Goal: Task Accomplishment & Management: Use online tool/utility

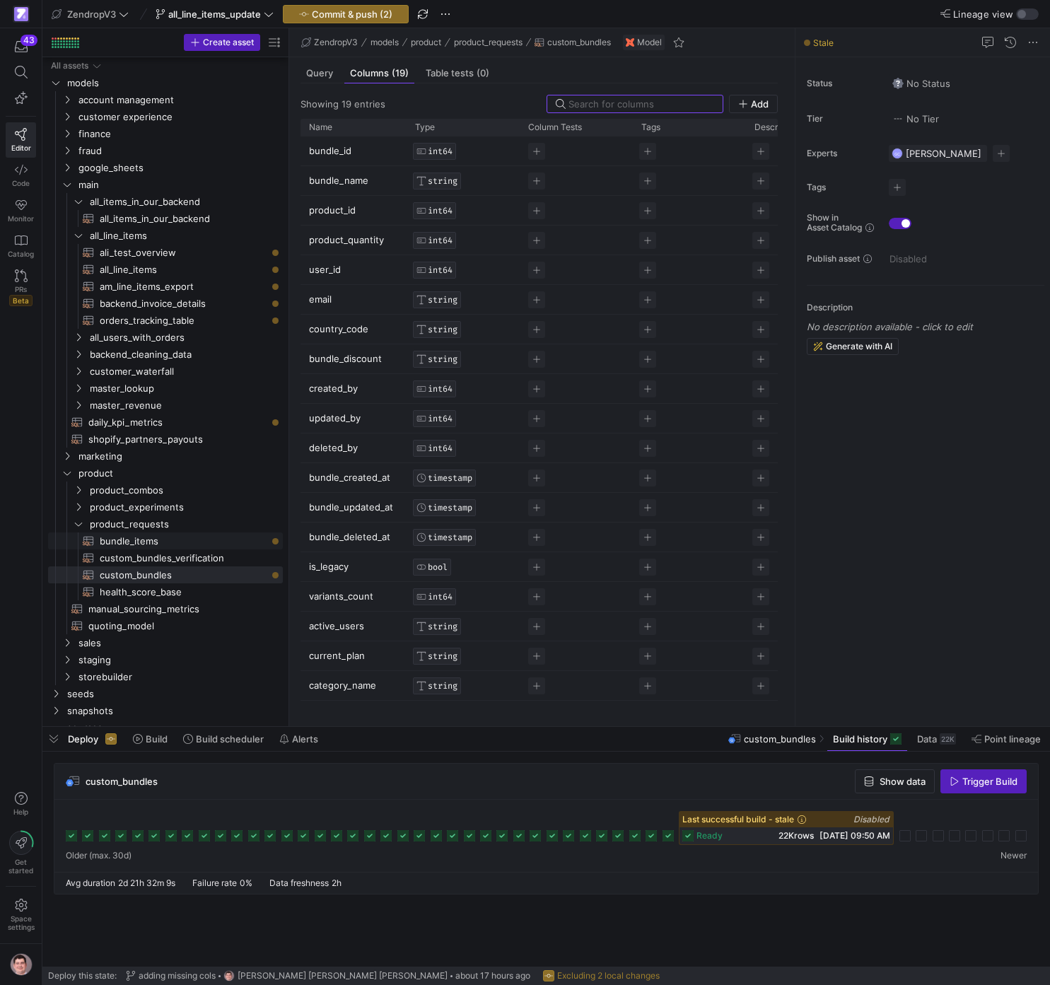
scroll to position [315, 0]
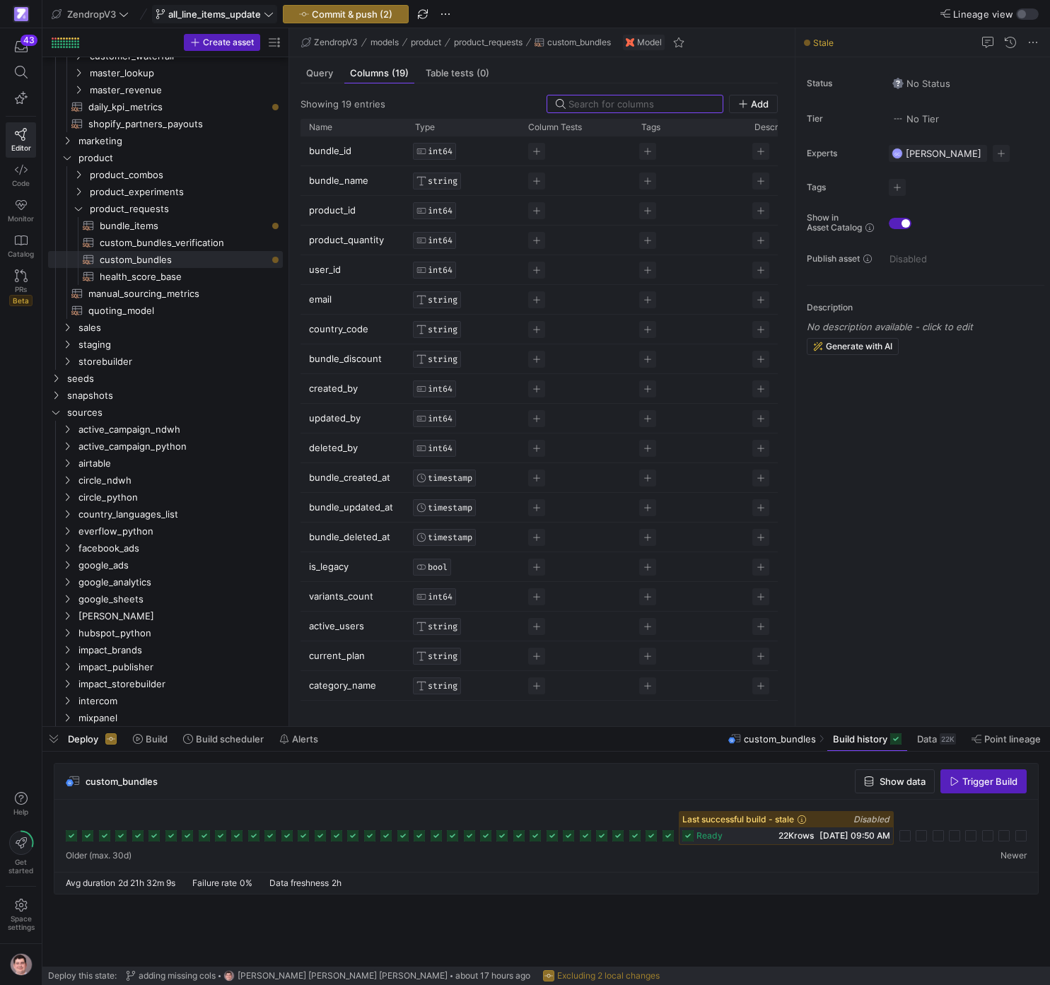
click at [213, 9] on span "all_line_items_update" at bounding box center [214, 13] width 93 height 11
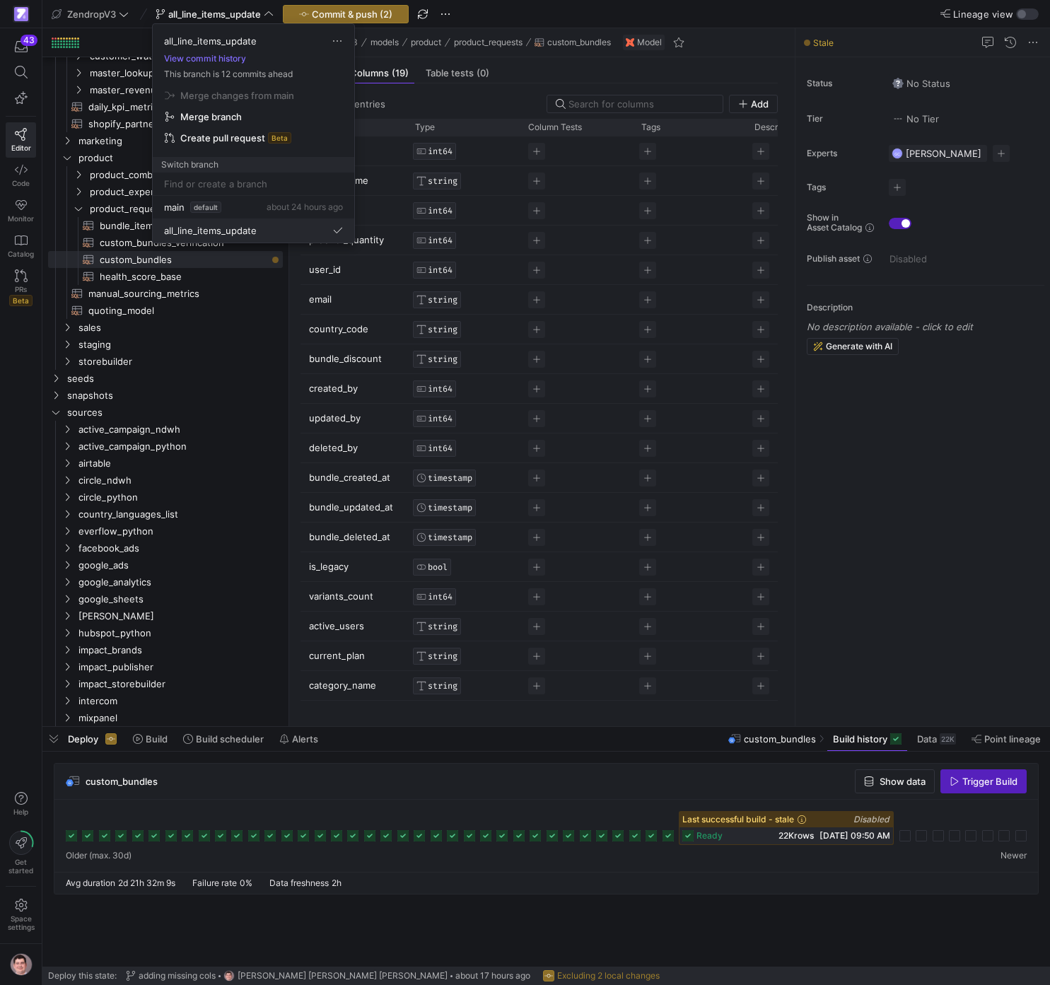
click at [252, 228] on span "all_line_items_update" at bounding box center [210, 230] width 93 height 11
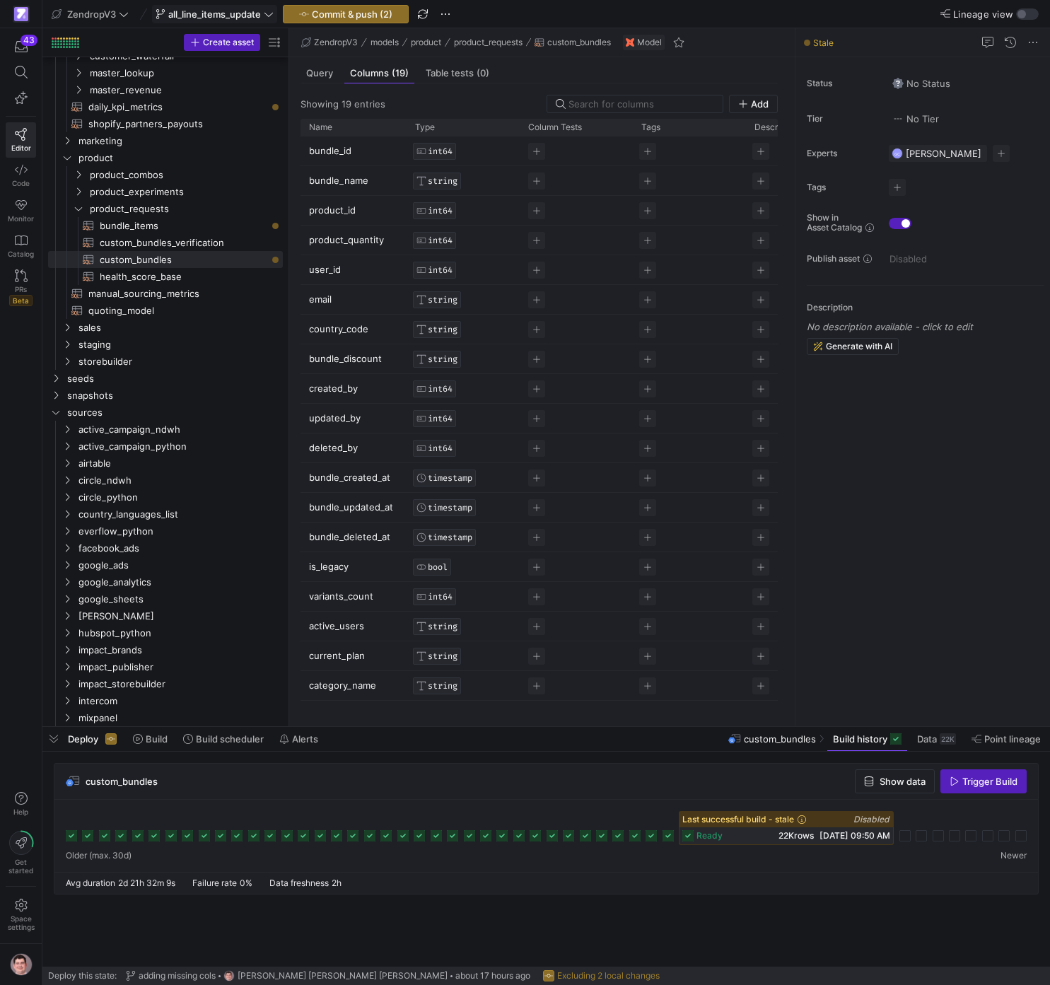
click at [238, 11] on span "all_line_items_update" at bounding box center [214, 13] width 93 height 11
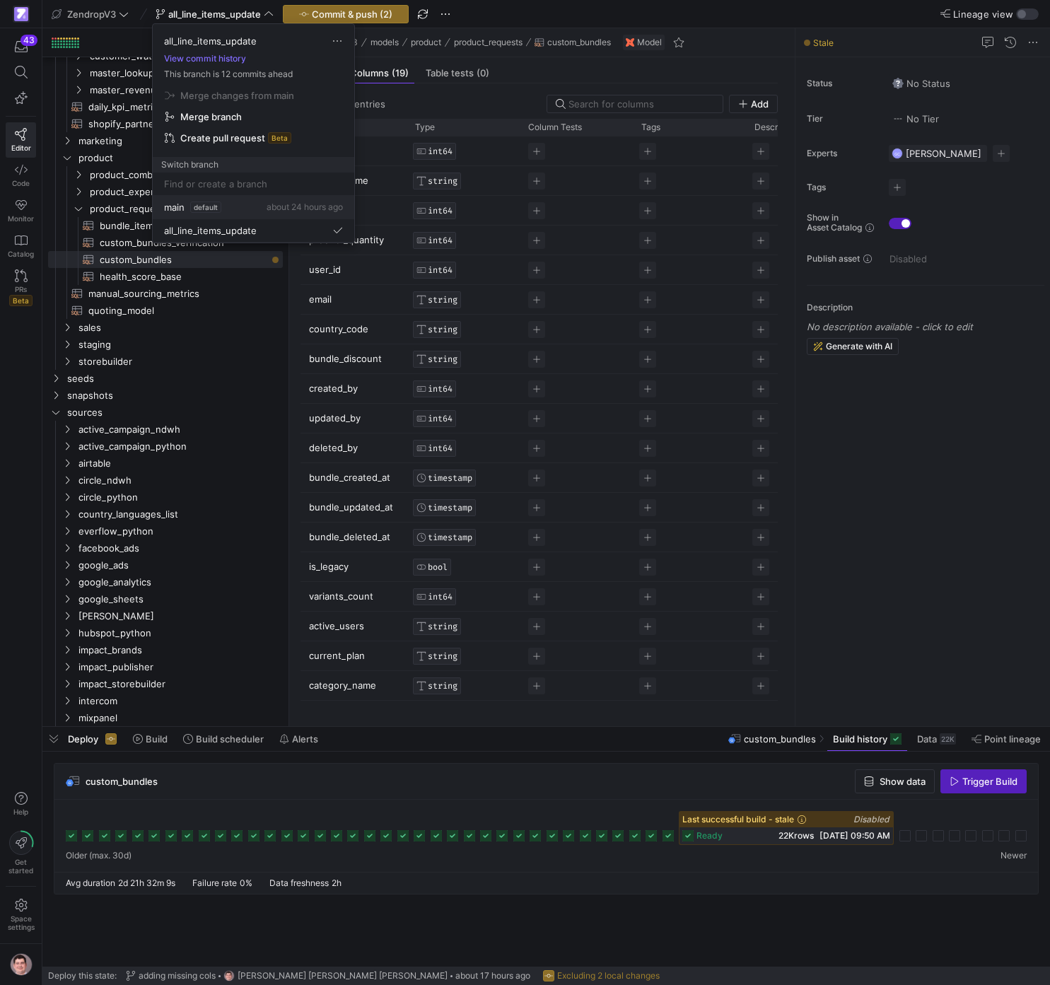
click at [241, 208] on div "main default about 24 hours ago" at bounding box center [253, 206] width 179 height 11
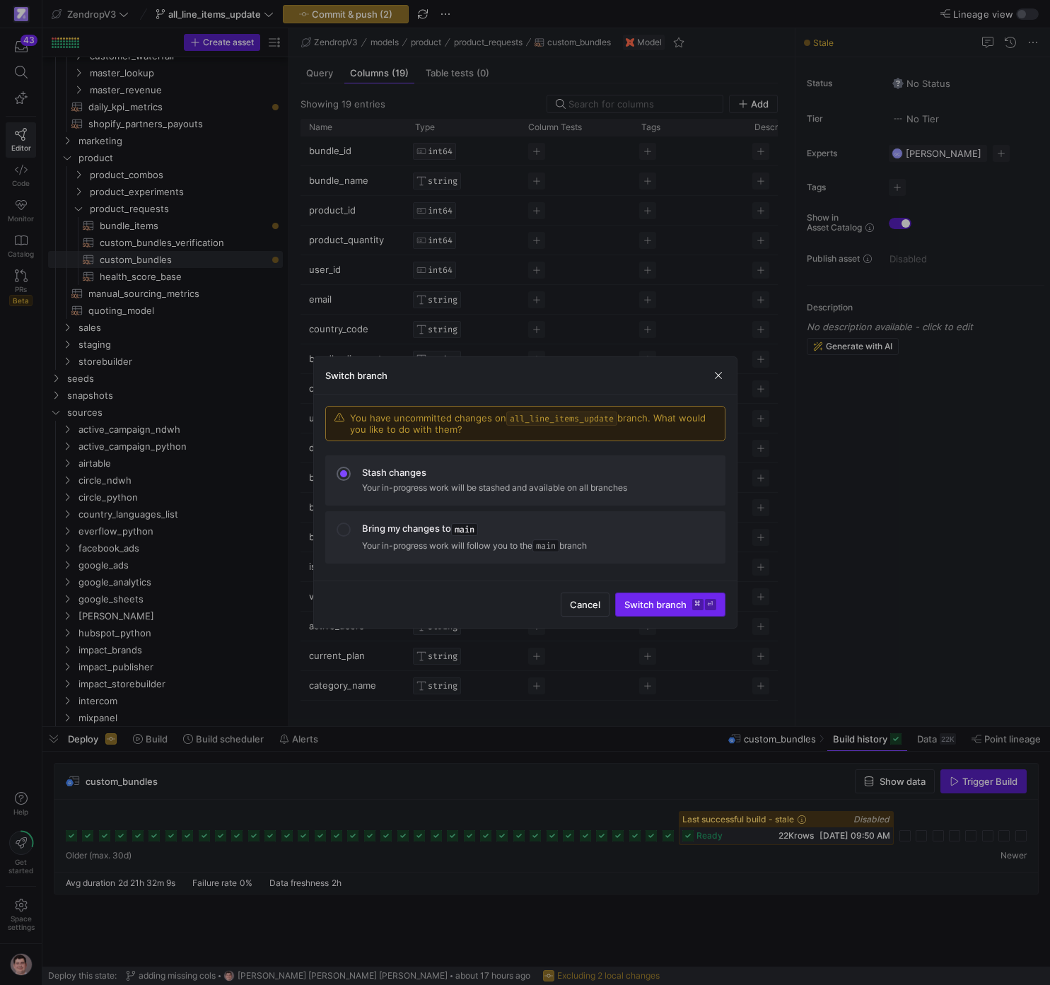
click at [703, 611] on span "submit" at bounding box center [670, 604] width 109 height 23
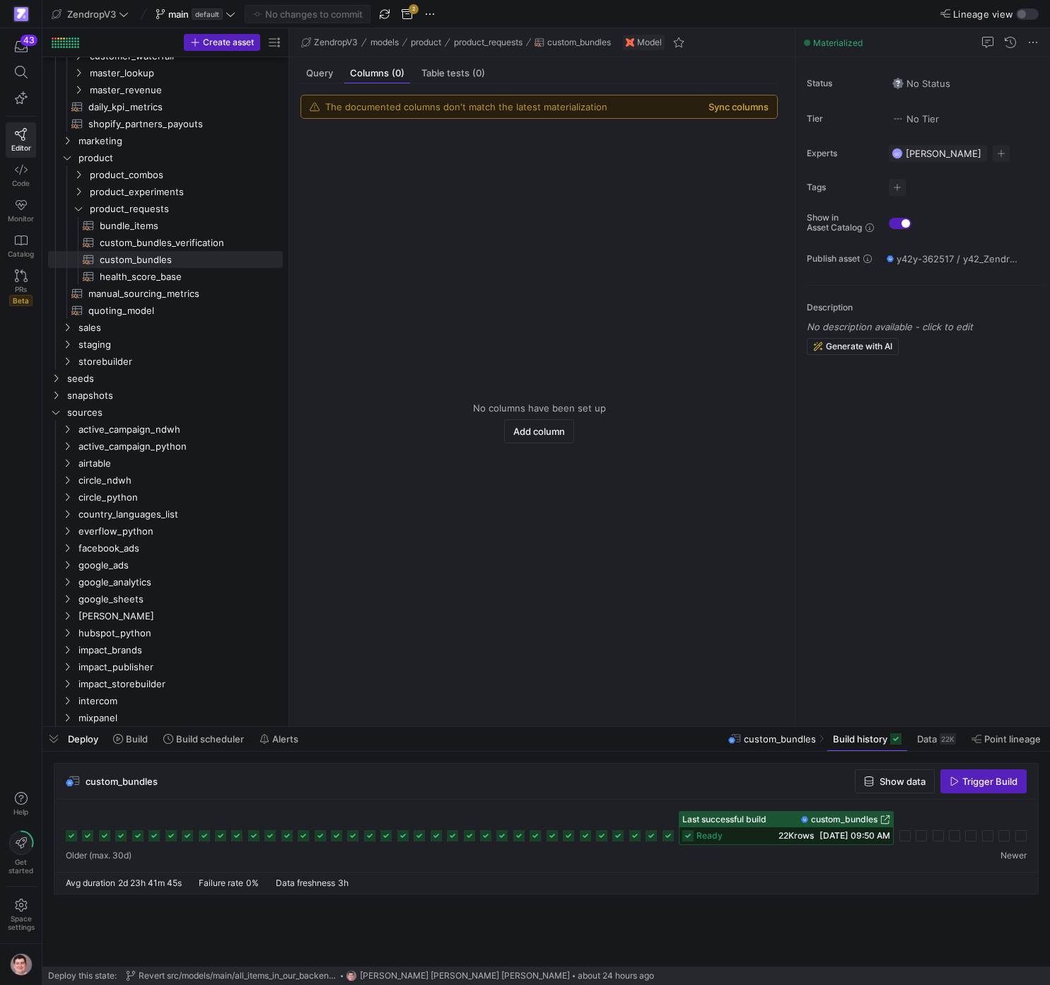
click at [761, 107] on button "Sync columns" at bounding box center [738, 106] width 60 height 11
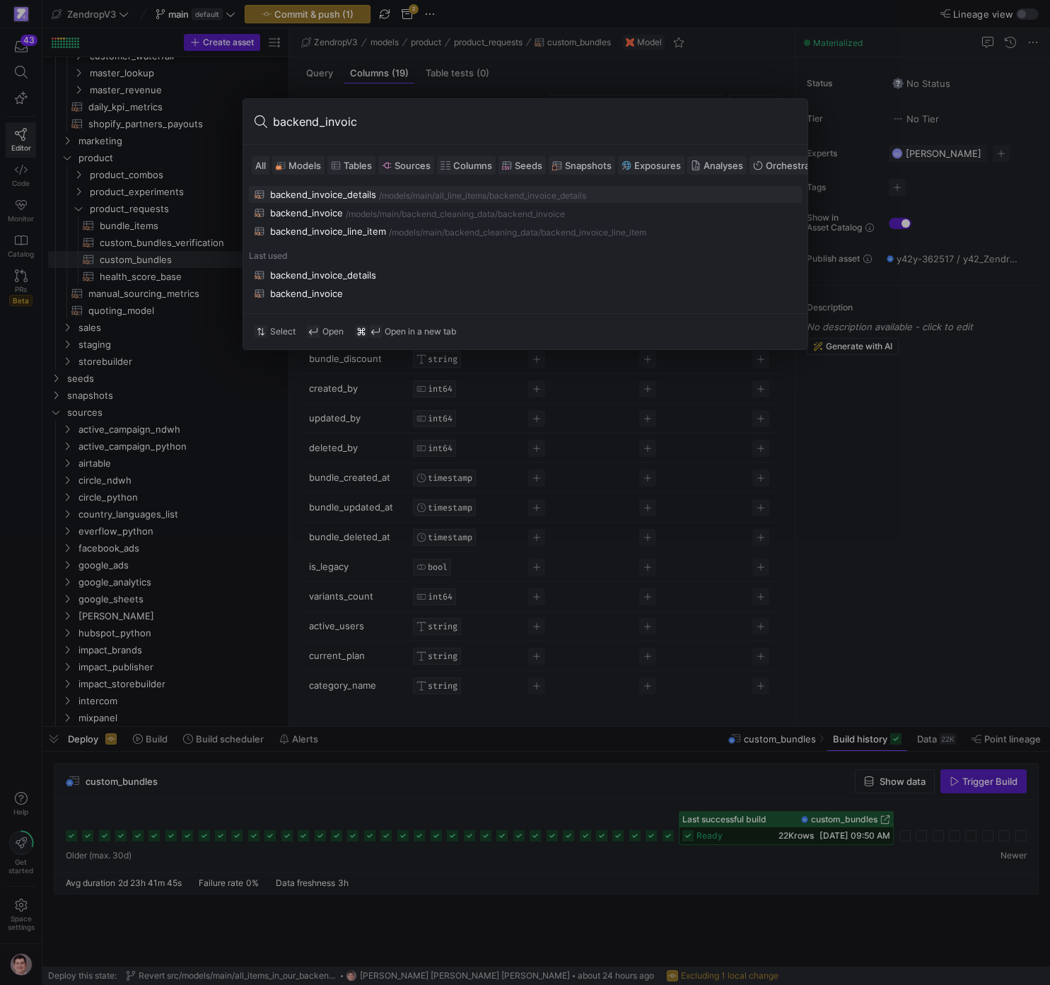
type input "backend_invoice"
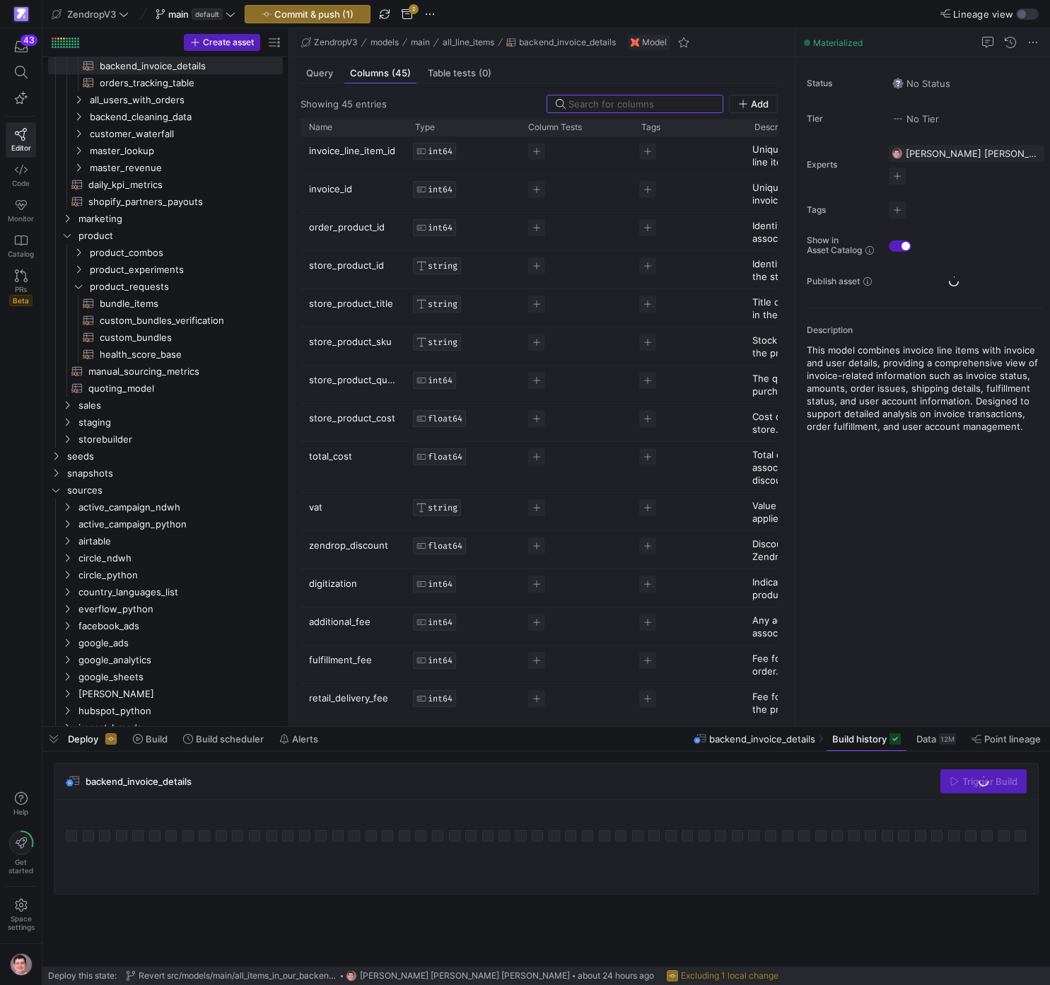
scroll to position [238, 0]
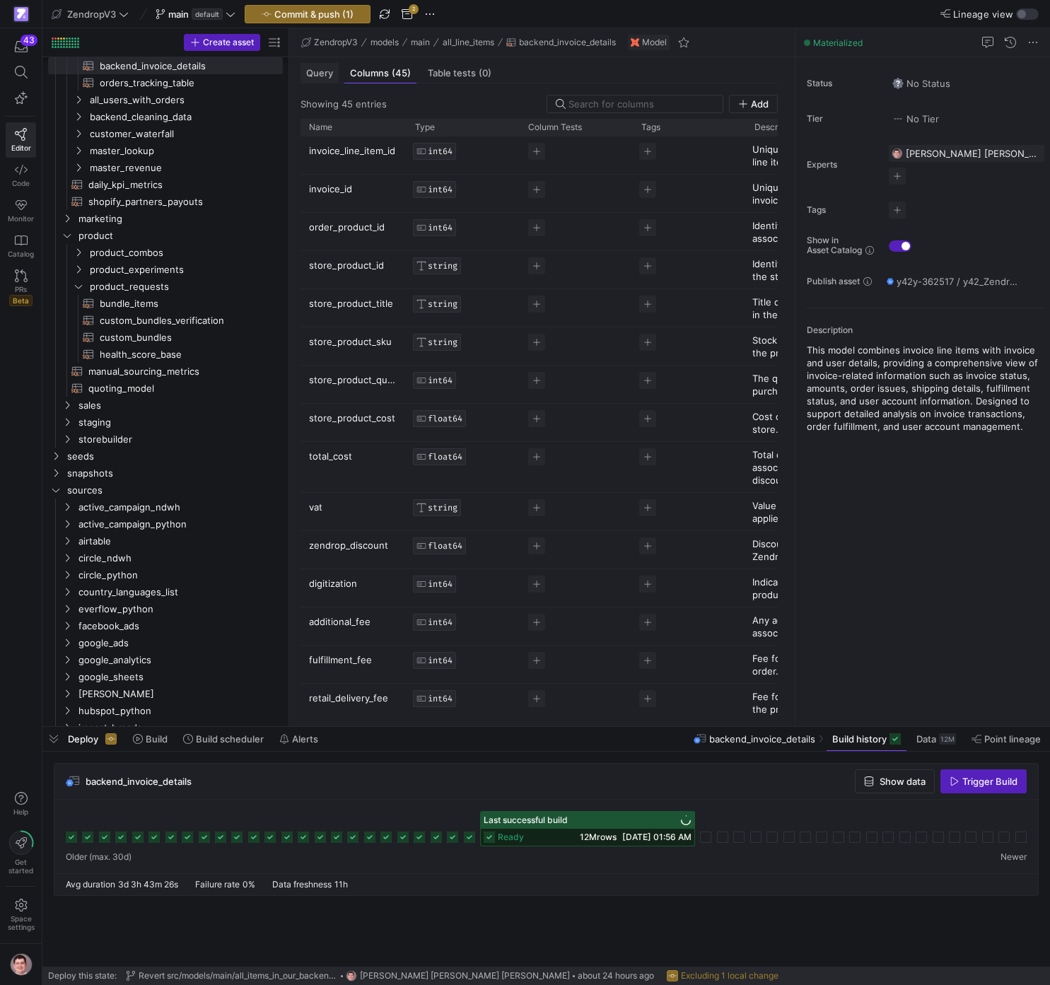
click at [325, 74] on span "Query" at bounding box center [319, 73] width 27 height 9
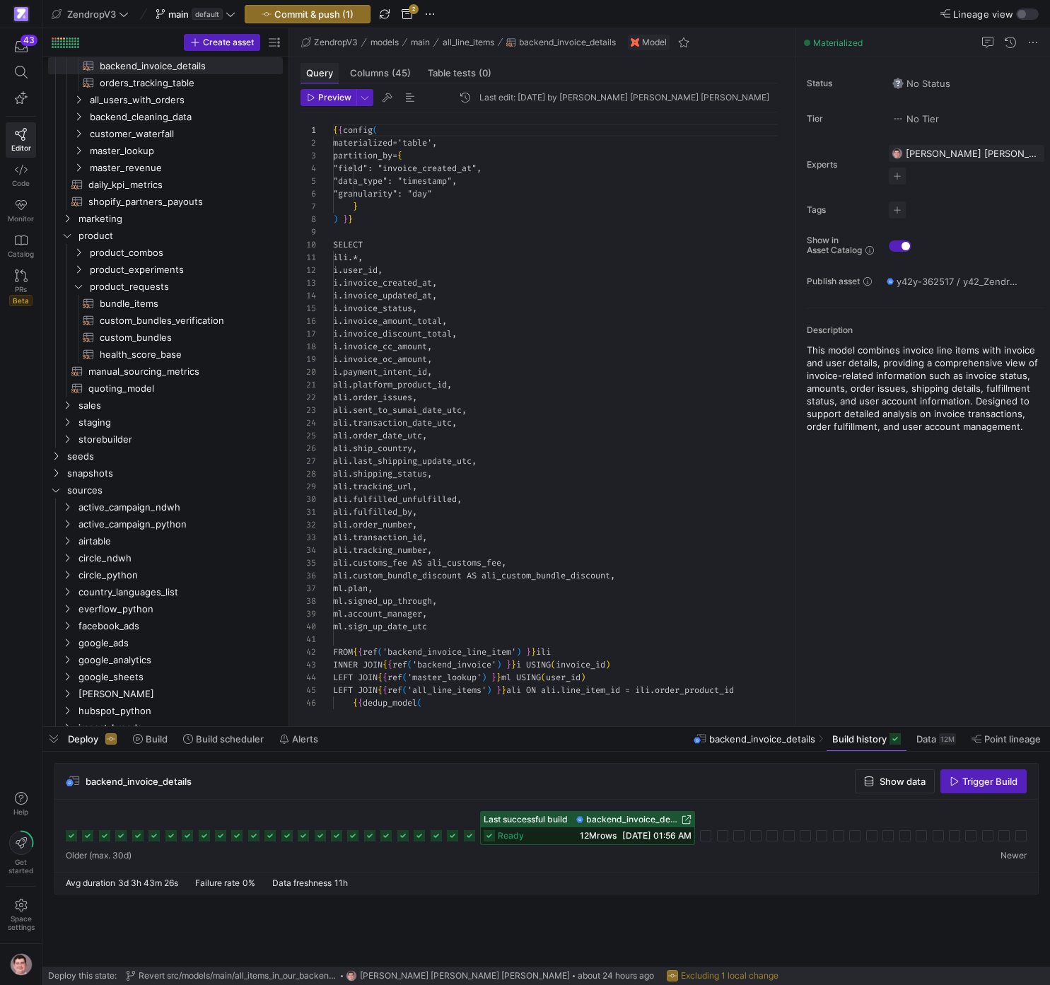
scroll to position [127, 0]
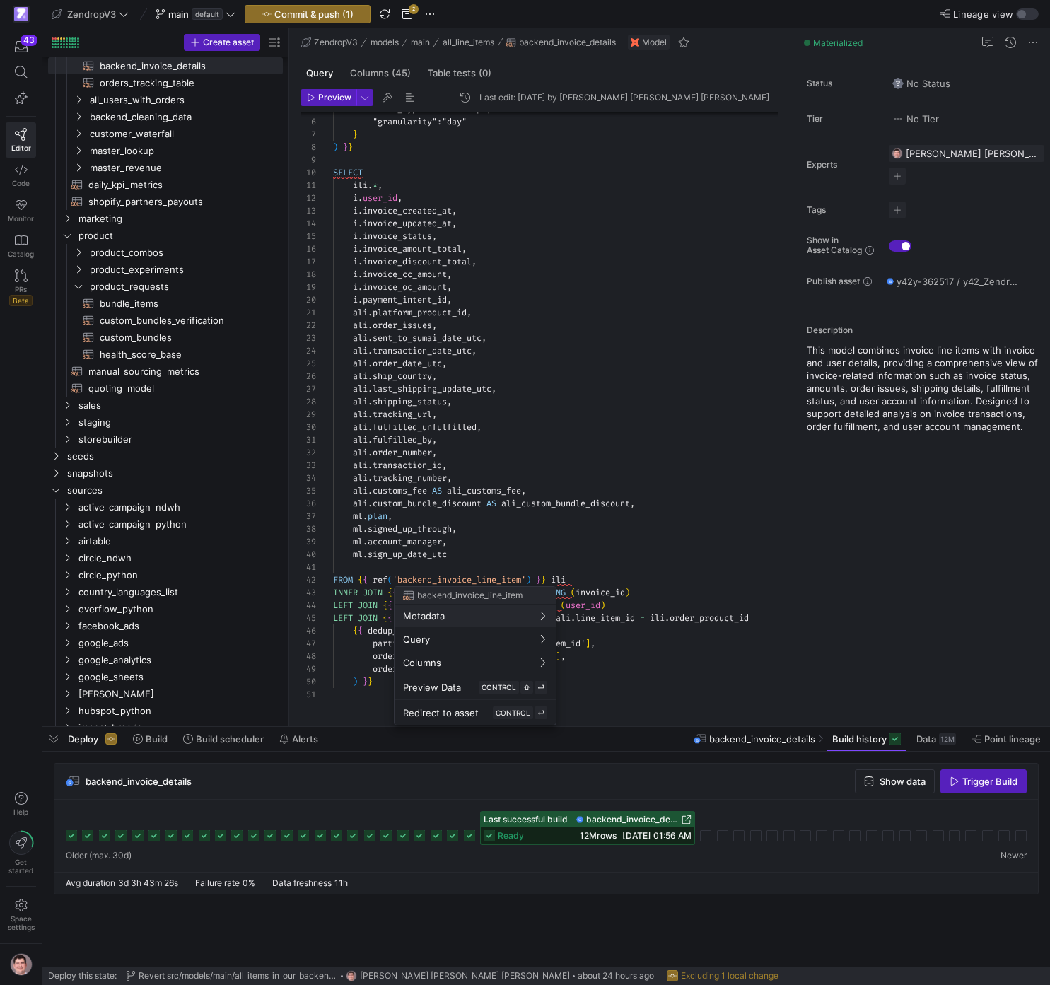
click at [564, 564] on div at bounding box center [525, 492] width 1050 height 985
click at [505, 560] on div at bounding box center [525, 492] width 1050 height 985
click at [552, 553] on div at bounding box center [525, 492] width 1050 height 985
click at [484, 586] on div at bounding box center [525, 492] width 1050 height 985
click at [479, 591] on div at bounding box center [525, 492] width 1050 height 985
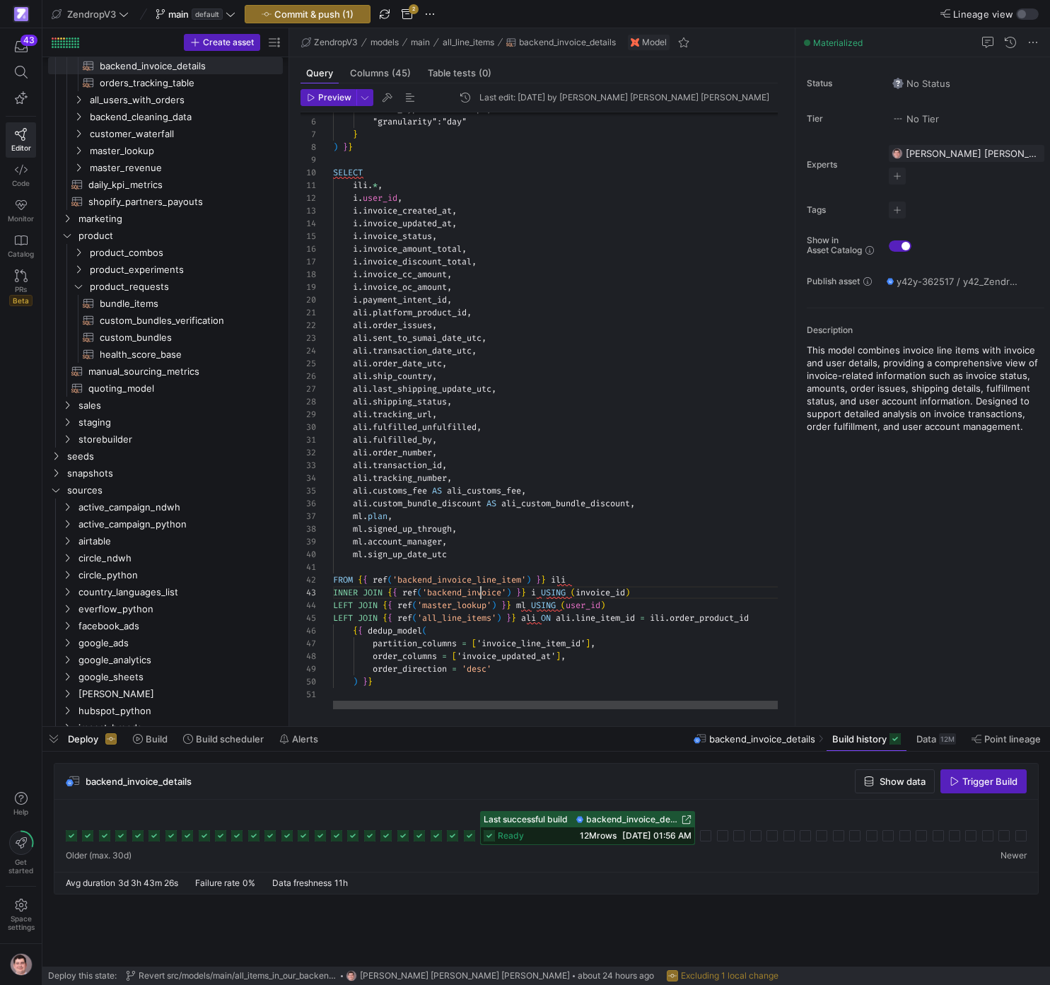
click at [479, 591] on div ""data_type" : "timestamp" , "granularity" : "day" } ) } } SELECT ili . * , i . …" at bounding box center [561, 374] width 457 height 669
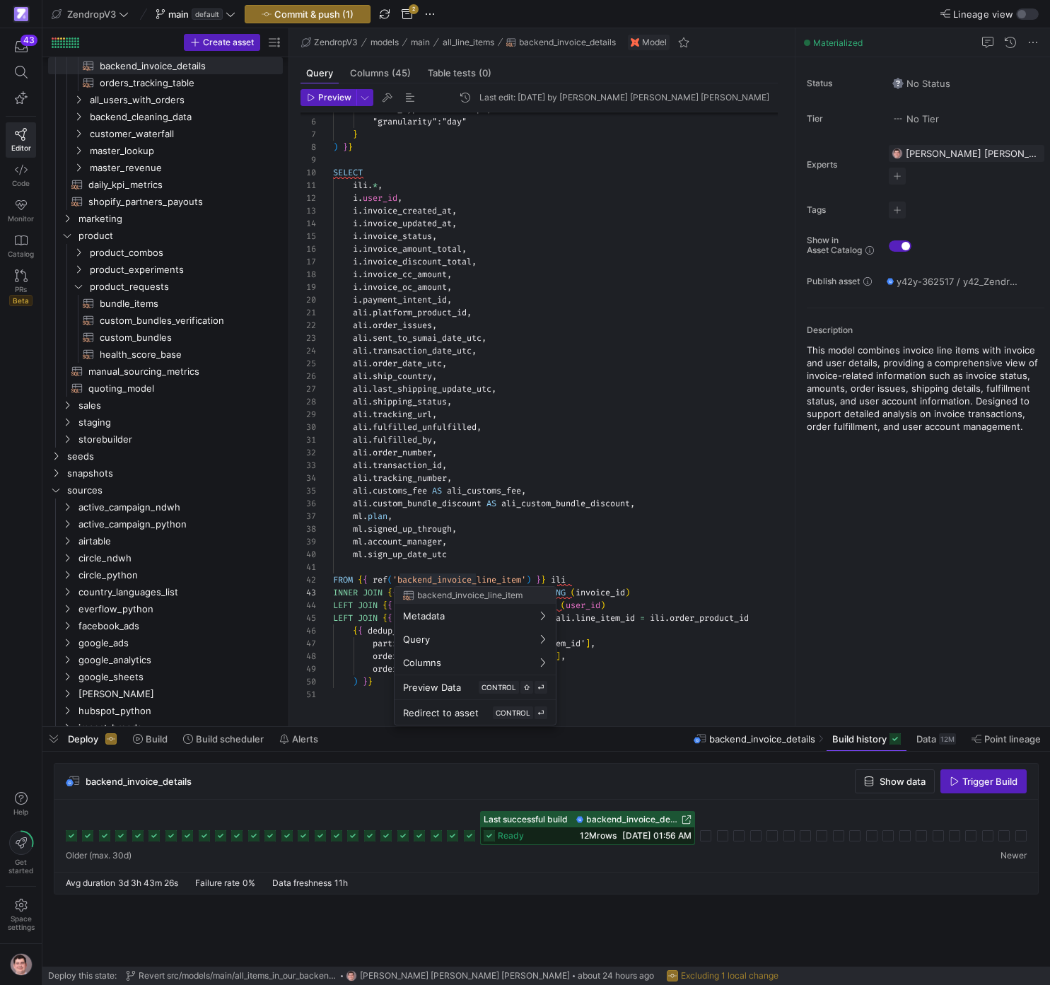
click at [488, 578] on div at bounding box center [525, 492] width 1050 height 985
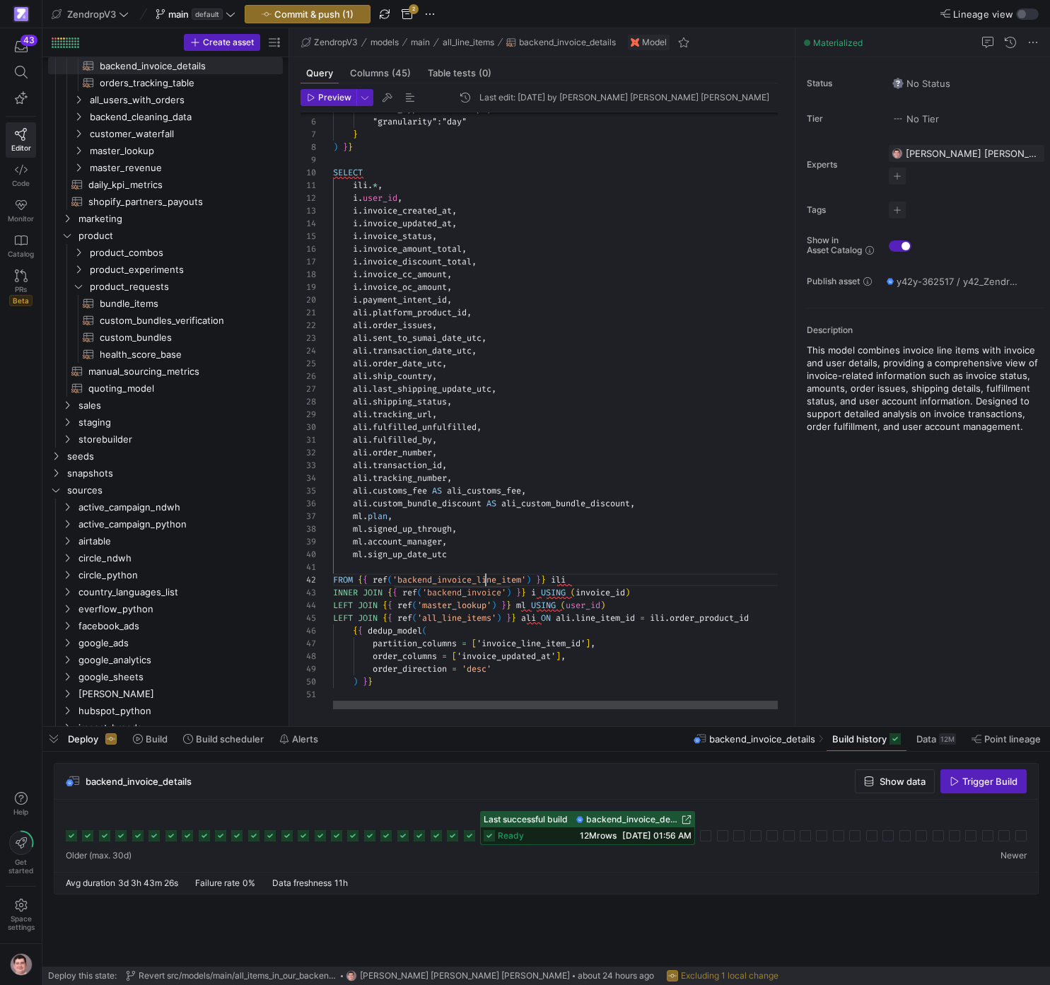
click at [488, 578] on div ""data_type" : "timestamp" , "granularity" : "day" } ) } } SELECT ili . * , i . …" at bounding box center [561, 374] width 457 height 669
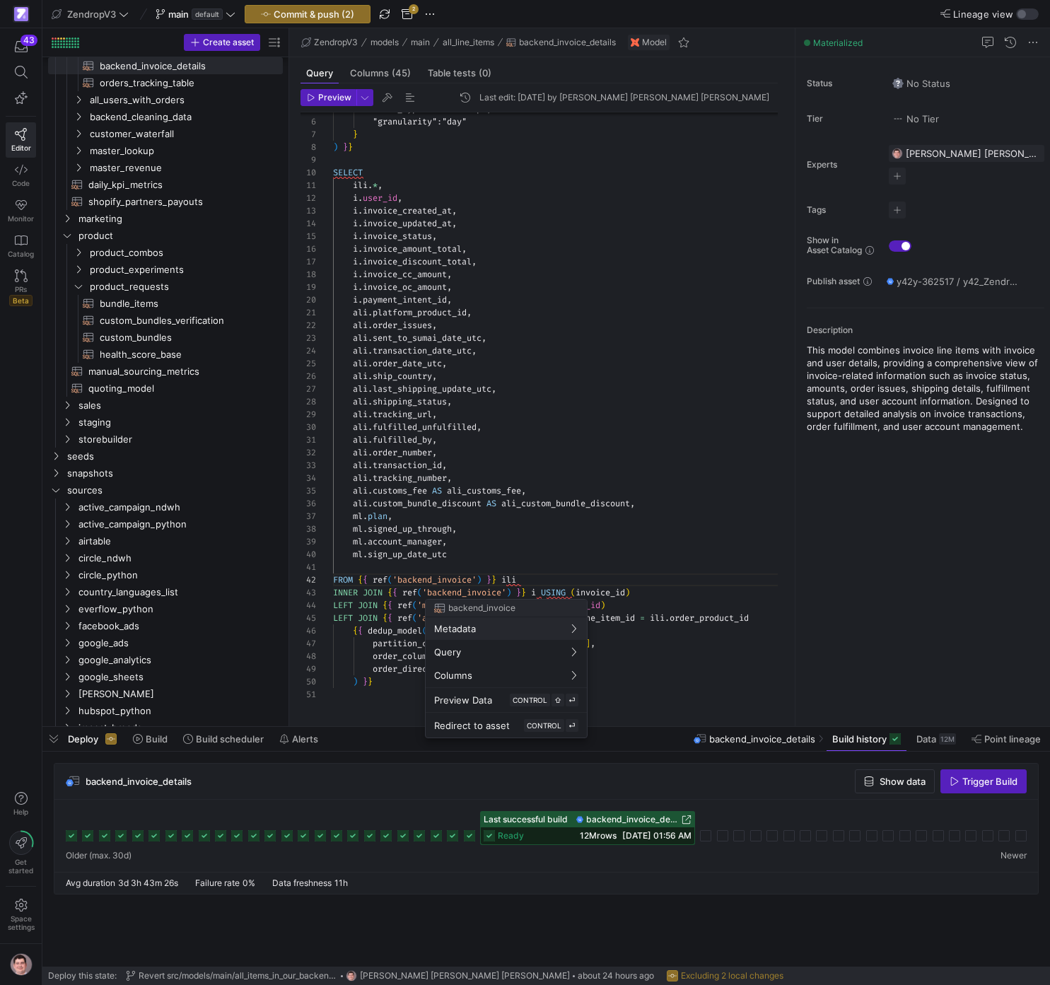
click at [482, 599] on div "backend_invoice Metadata Query Columns Preview Data CONTROL ⇧ ⏎ Redirect to ass…" at bounding box center [506, 668] width 163 height 139
click at [482, 598] on div ""data_type" : "timestamp" , "granularity" : "day" } ) } } SELECT ili . * , i . …" at bounding box center [561, 374] width 457 height 669
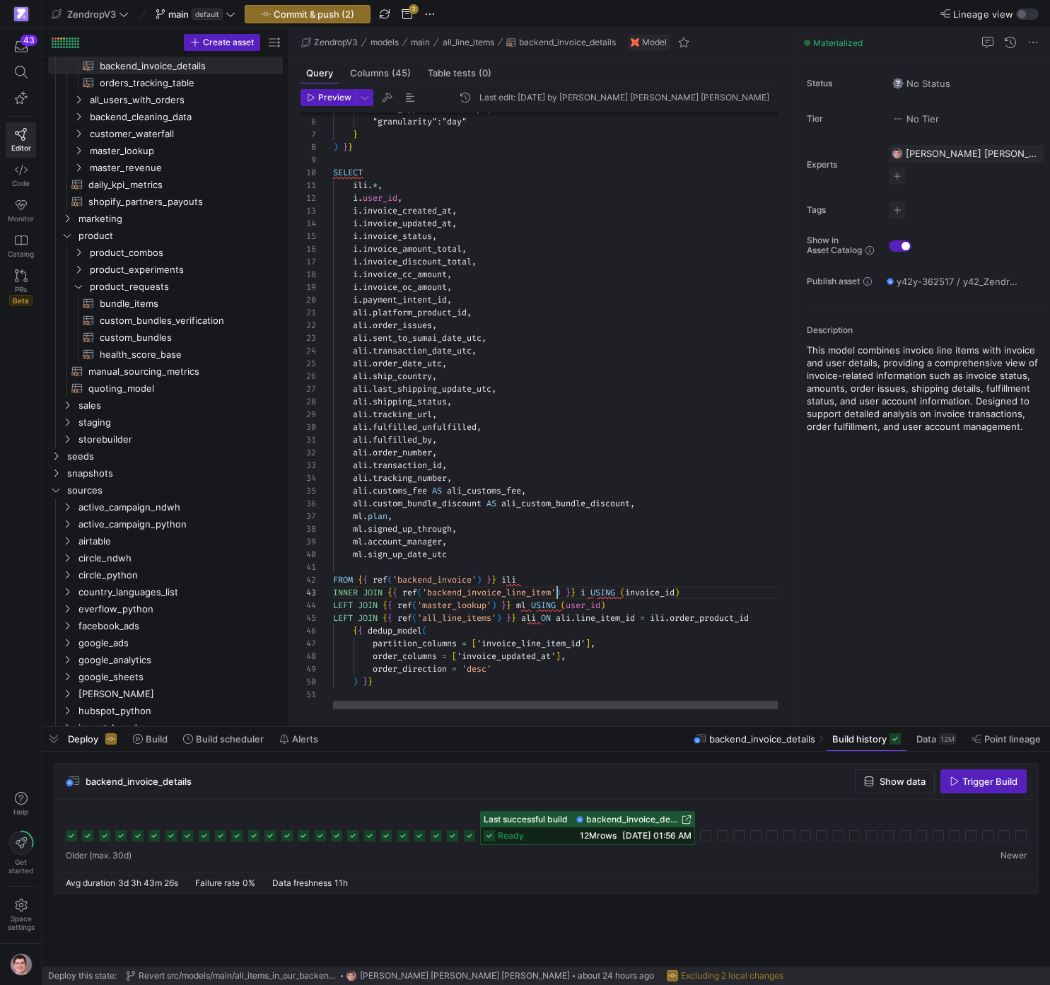
scroll to position [25, 223]
click at [447, 505] on div ""data_type" : "timestamp" , "granularity" : "day" } ) } } SELECT ili . * , i . …" at bounding box center [561, 374] width 457 height 669
click at [363, 499] on div ""data_type" : "timestamp" , "granularity" : "day" } ) } } SELECT ili . * , i . …" at bounding box center [561, 374] width 457 height 669
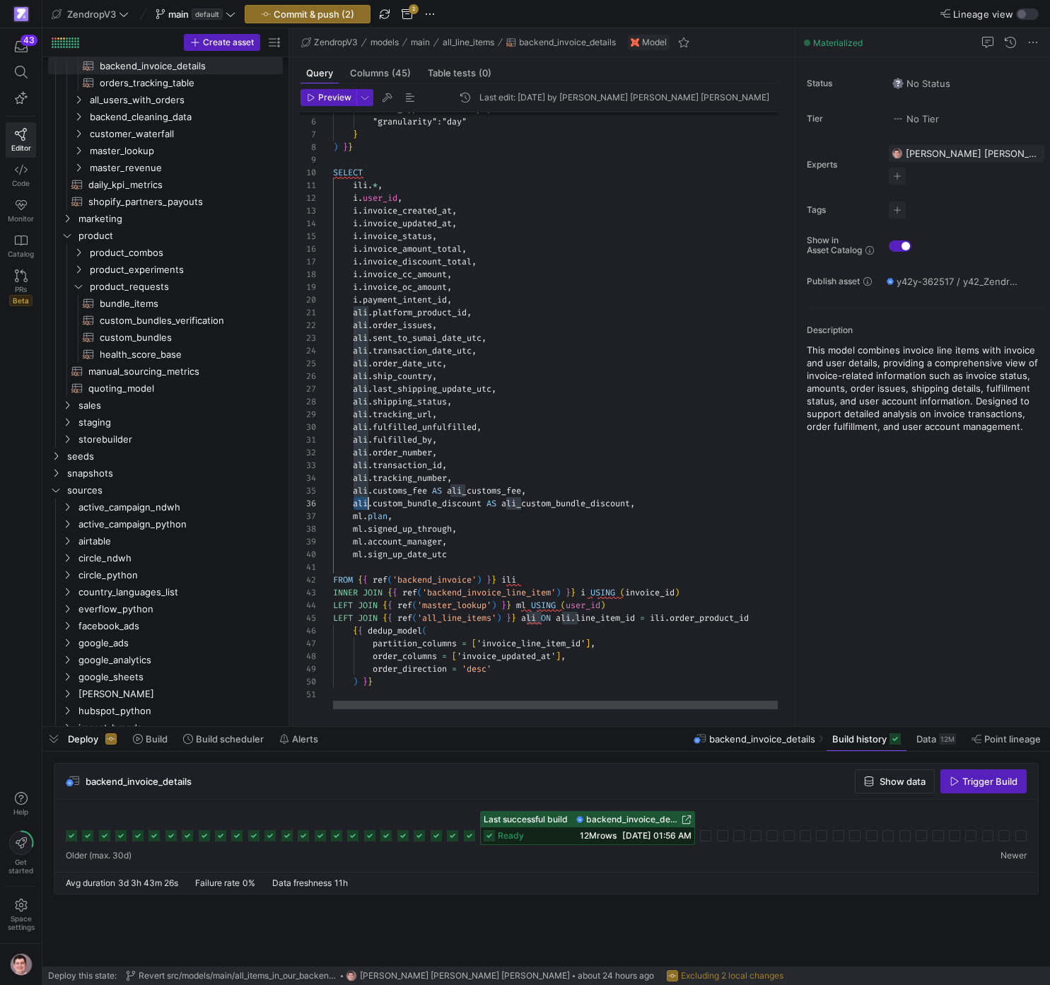
scroll to position [64, 35]
click at [363, 499] on div ""data_type" : "timestamp" , "granularity" : "day" } ) } } SELECT ili . * , i . …" at bounding box center [561, 374] width 457 height 669
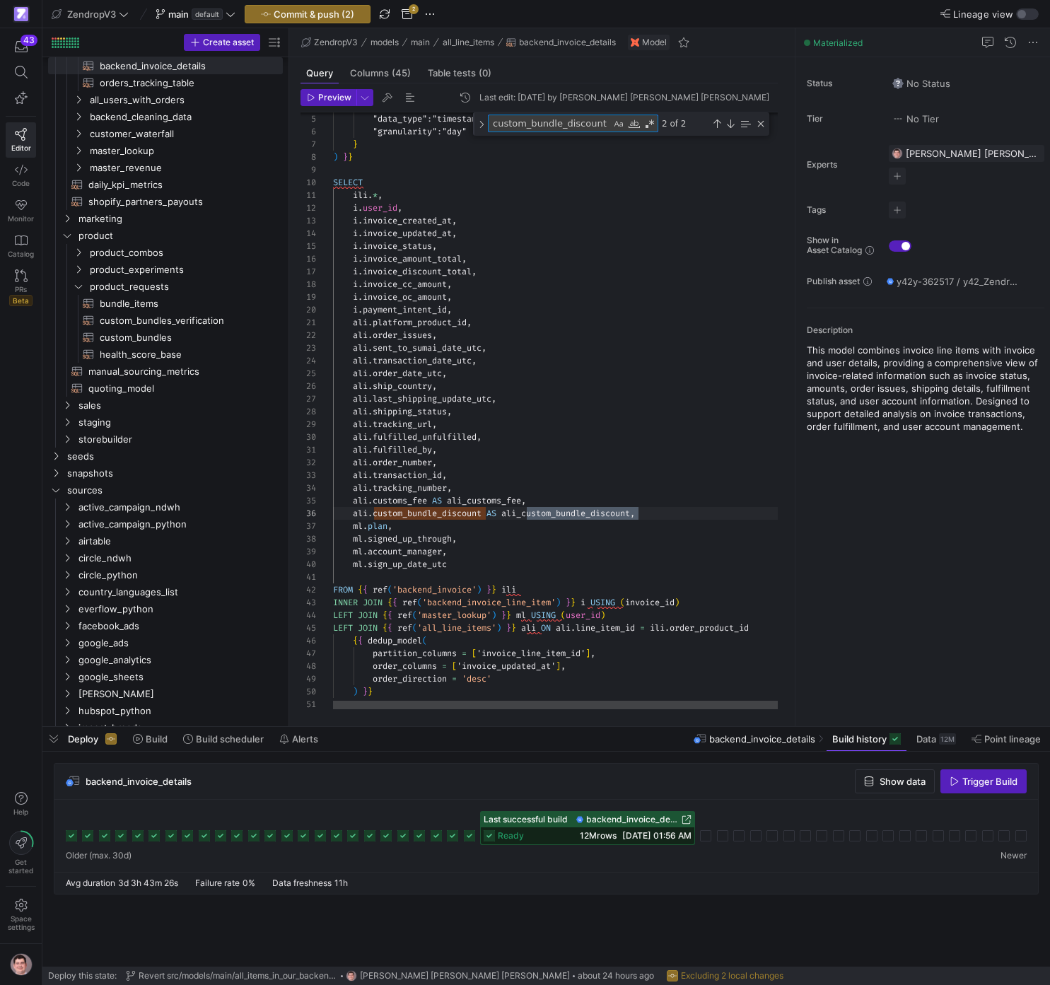
scroll to position [64, 153]
type textarea "custom_bundle_discount"
click at [717, 518] on div ""data_type" : "timestamp" , "granularity" : "day" } ) } } SELECT ili . * , i . …" at bounding box center [561, 384] width 457 height 669
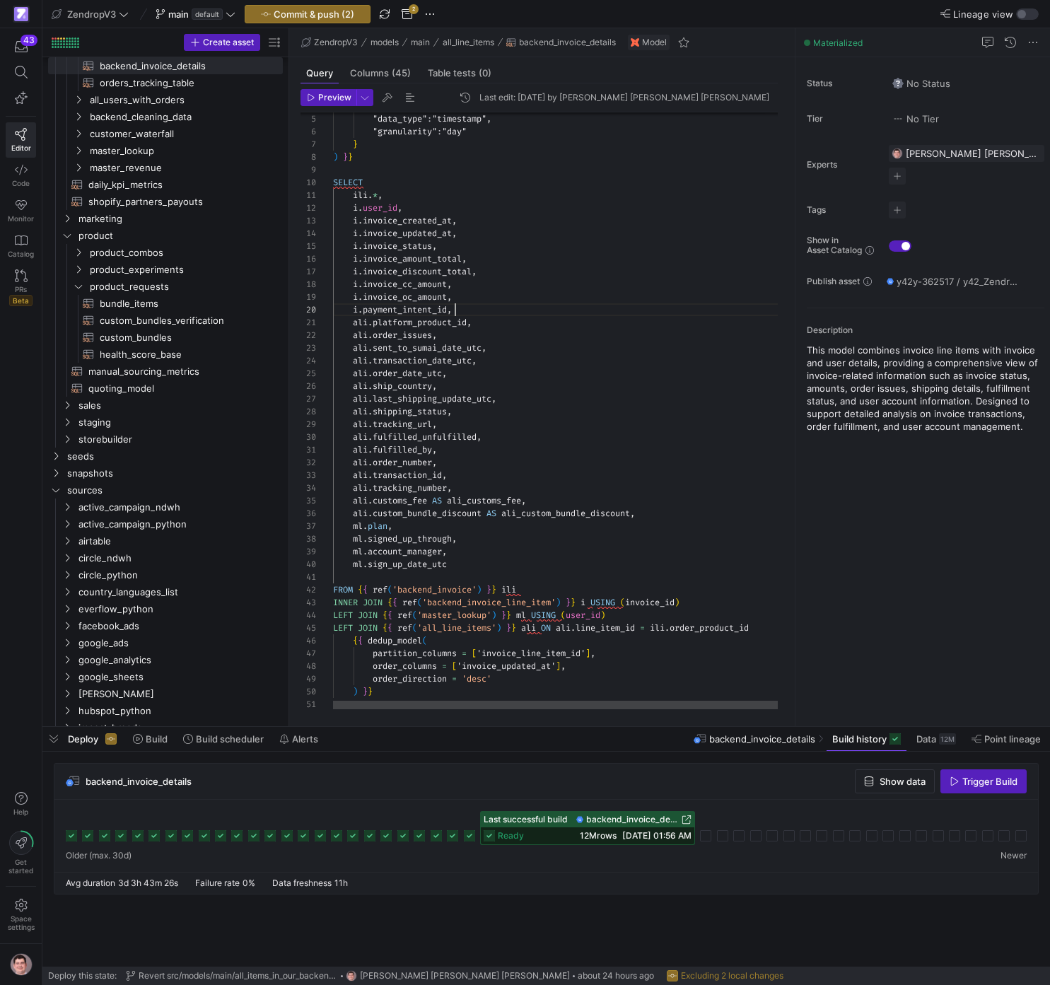
click at [520, 315] on div ""data_type" : "timestamp" , "granularity" : "day" } ) } } SELECT ili . * , i . …" at bounding box center [561, 384] width 457 height 669
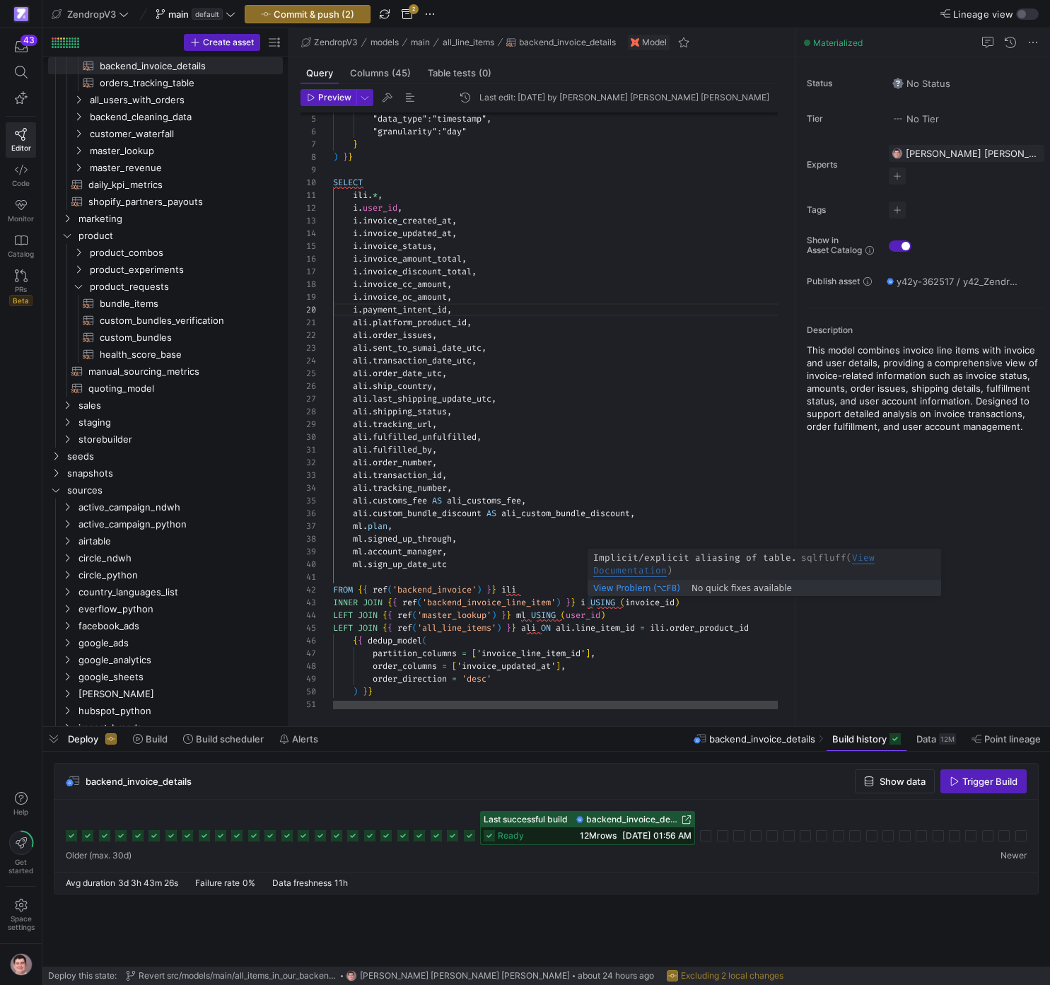
scroll to position [25, 259]
click at [592, 601] on div ""data_type" : "timestamp" , "granularity" : "day" } ) } } SELECT ili . * , i . …" at bounding box center [561, 384] width 457 height 669
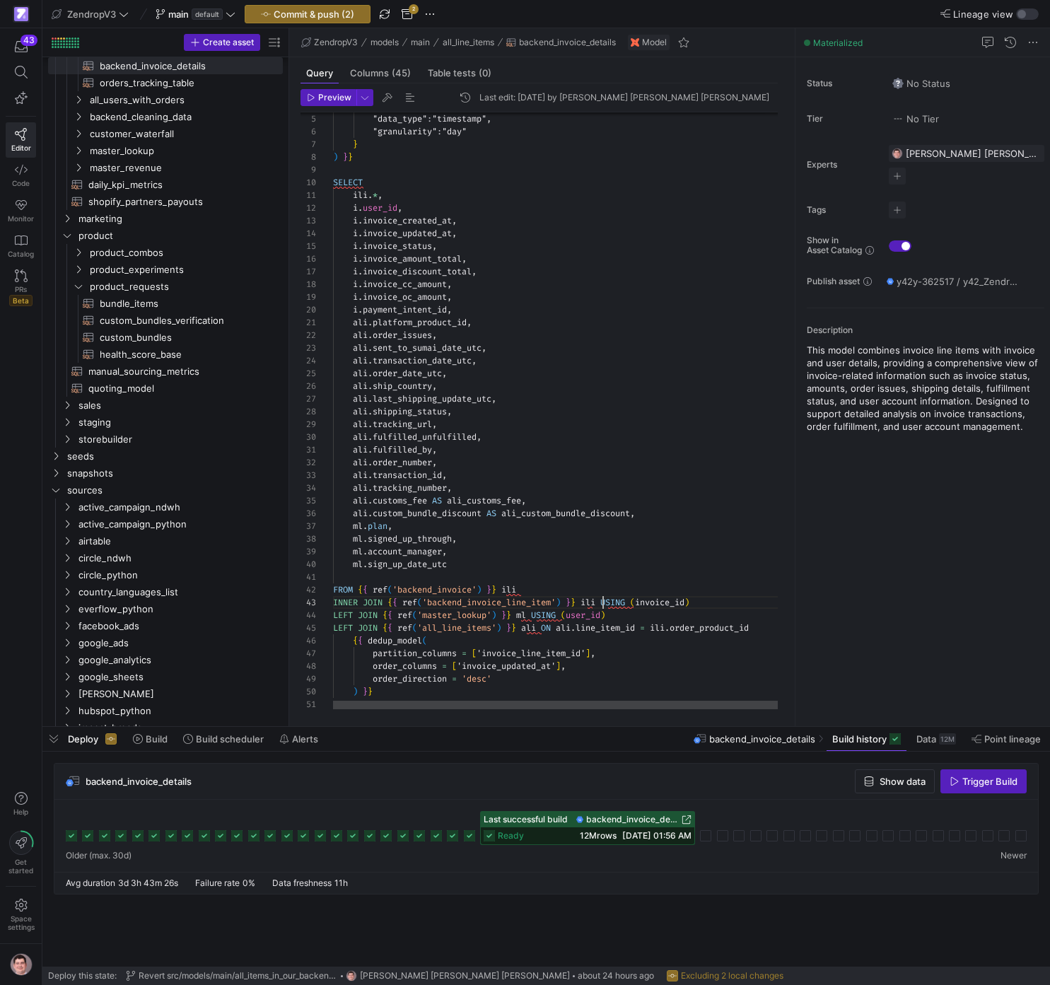
scroll to position [25, 269]
click at [548, 589] on div ""data_type" : "timestamp" , "granularity" : "day" } ) } } SELECT ili . * , i . …" at bounding box center [561, 384] width 457 height 669
click at [607, 443] on div ""data_type" : "timestamp" , "granularity" : "day" } ) } } SELECT ili . * , i . …" at bounding box center [561, 384] width 457 height 669
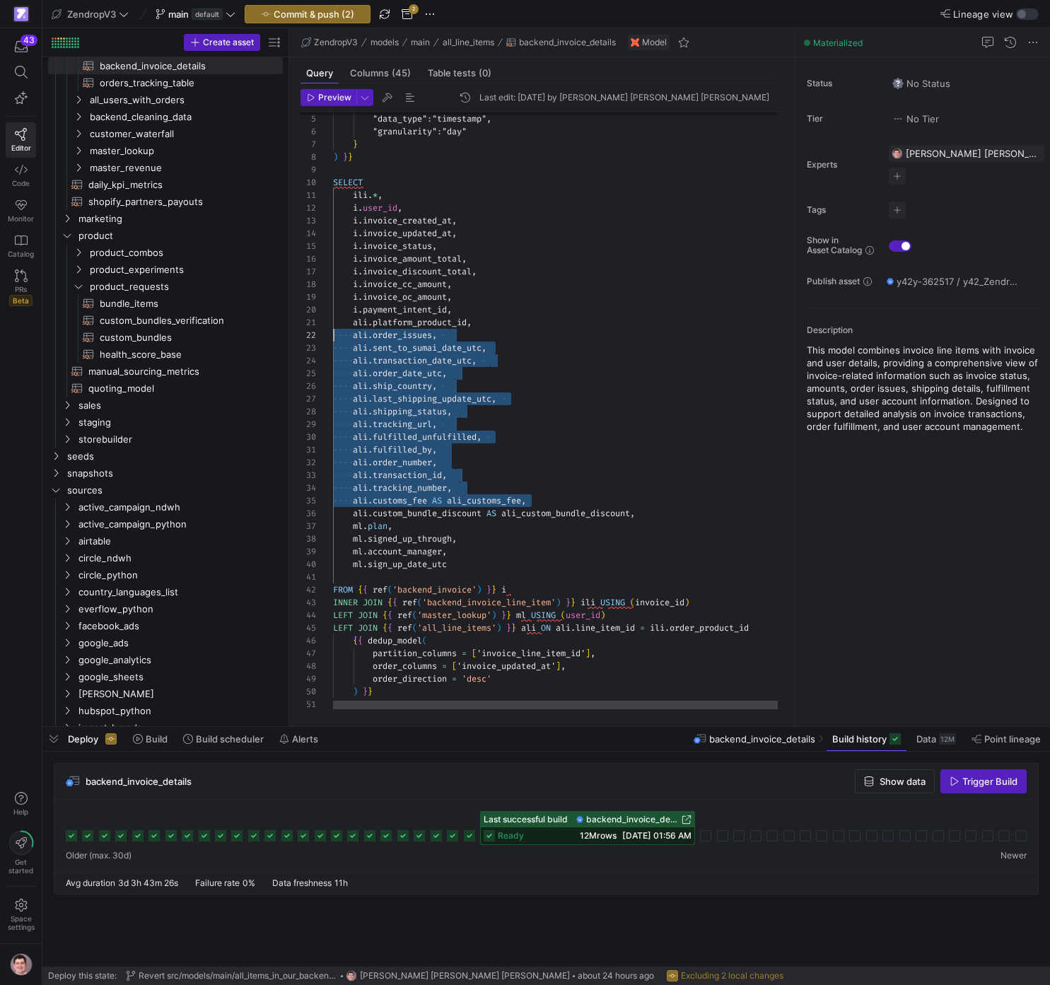
scroll to position [0, 0]
drag, startPoint x: 545, startPoint y: 500, endPoint x: 318, endPoint y: 327, distance: 285.0
click at [333, 327] on div ""data_type" : "timestamp" , "granularity" : "day" } ) } } SELECT ili . * , i . …" at bounding box center [561, 384] width 457 height 669
click at [549, 506] on div ""data_type" : "timestamp" , "granularity" : "day" } ) } } SELECT ili . * , i . …" at bounding box center [561, 384] width 457 height 669
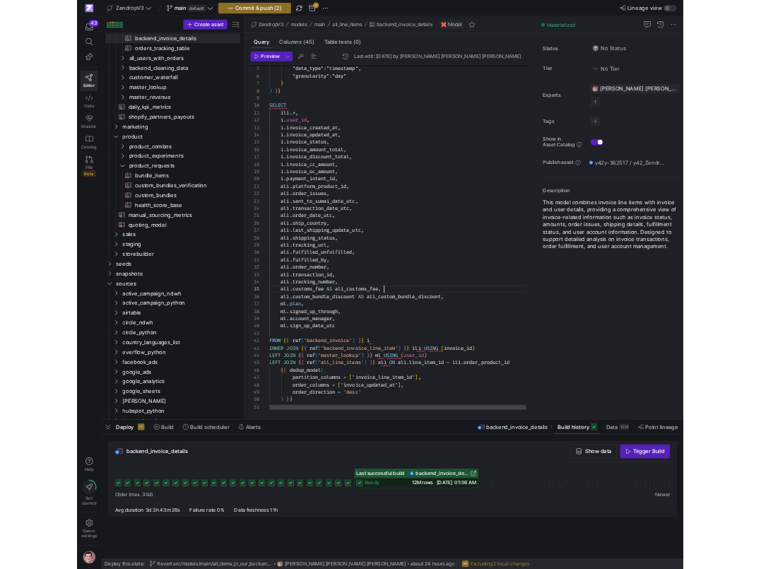
scroll to position [64, 310]
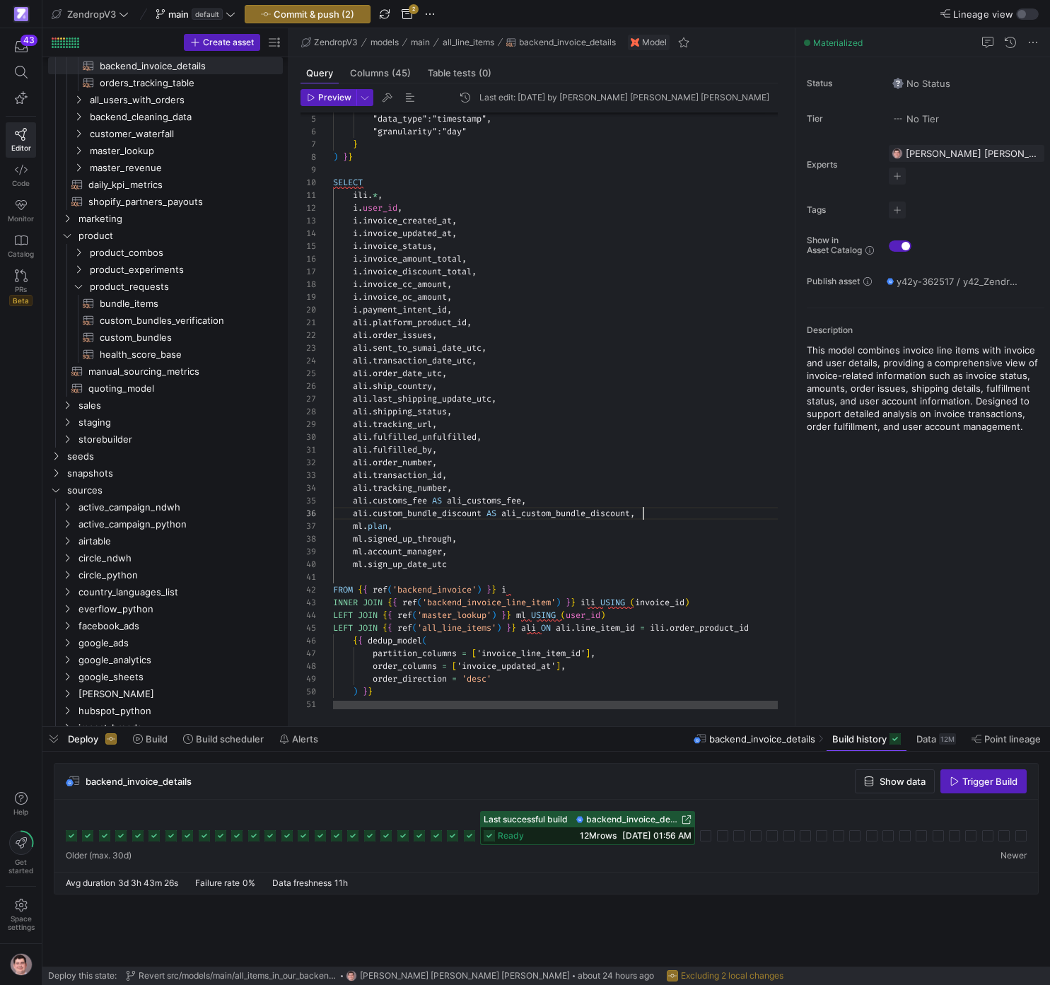
click at [665, 515] on div ""data_type" : "timestamp" , "granularity" : "day" } ) } } SELECT ili . * , i . …" at bounding box center [561, 384] width 457 height 669
click at [297, 19] on span "Commit & push (2)" at bounding box center [314, 13] width 81 height 11
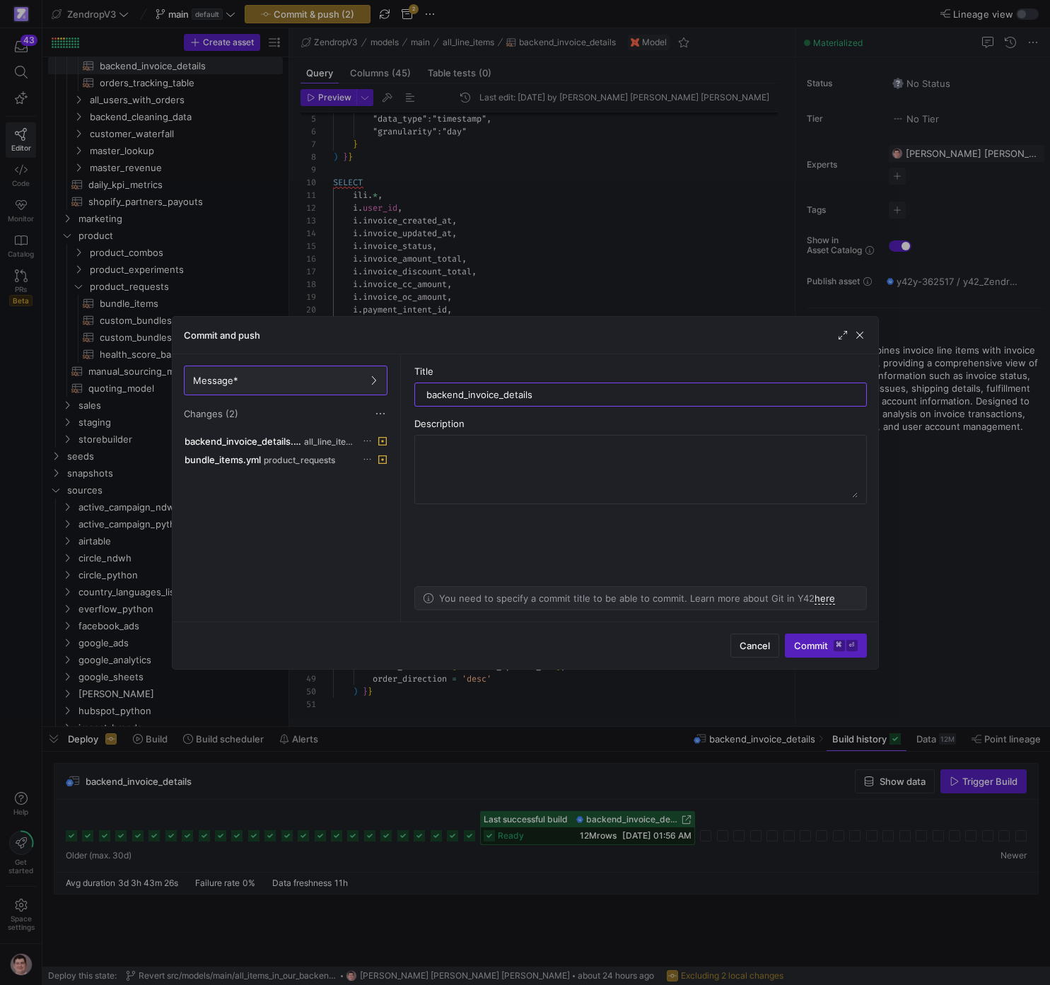
type input "backend_invoice_details"
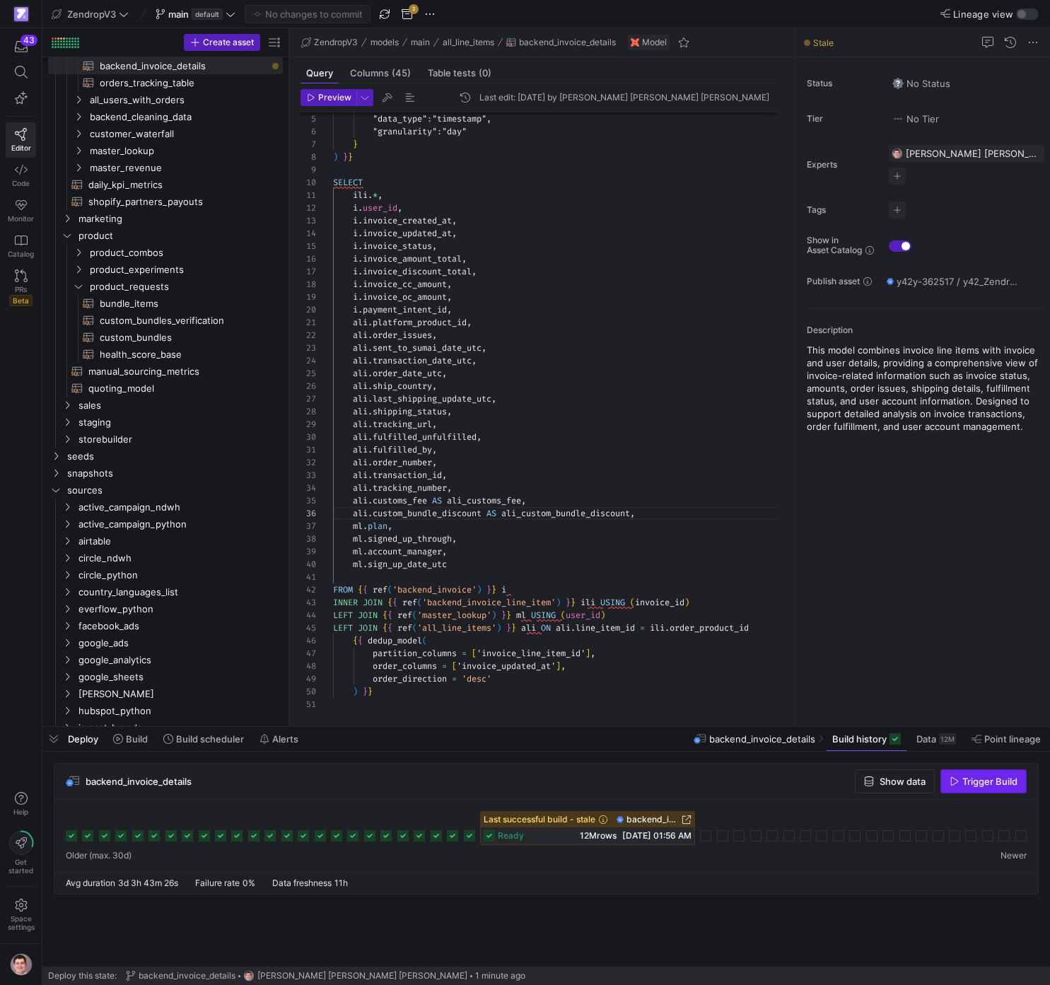
click at [993, 788] on span "button" at bounding box center [983, 781] width 85 height 23
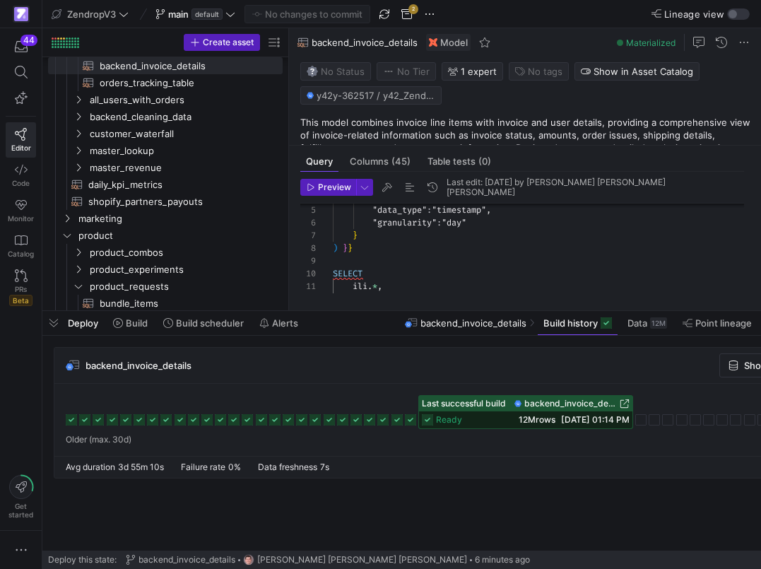
click at [596, 406] on span "backend_invoice_details" at bounding box center [570, 404] width 93 height 10
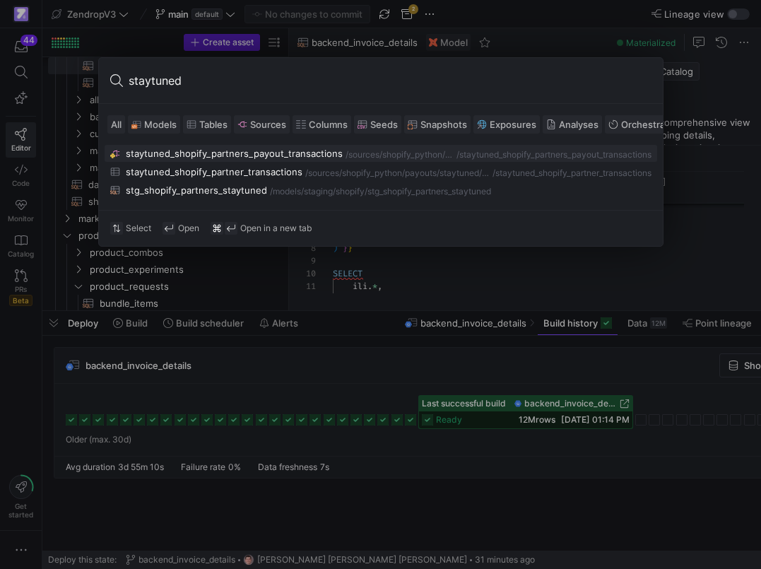
type input "staytuned"
click at [187, 158] on div "staytuned_shopify_partners_payout_transactions" at bounding box center [234, 153] width 217 height 11
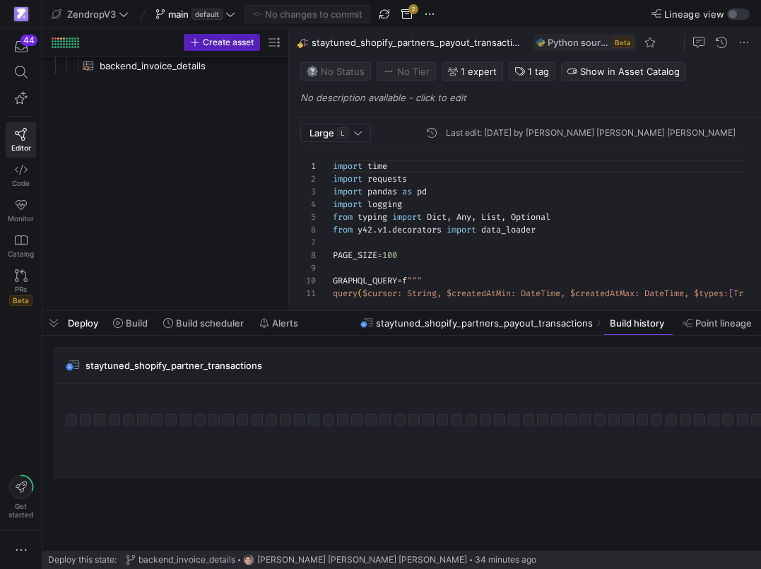
scroll to position [1783, 0]
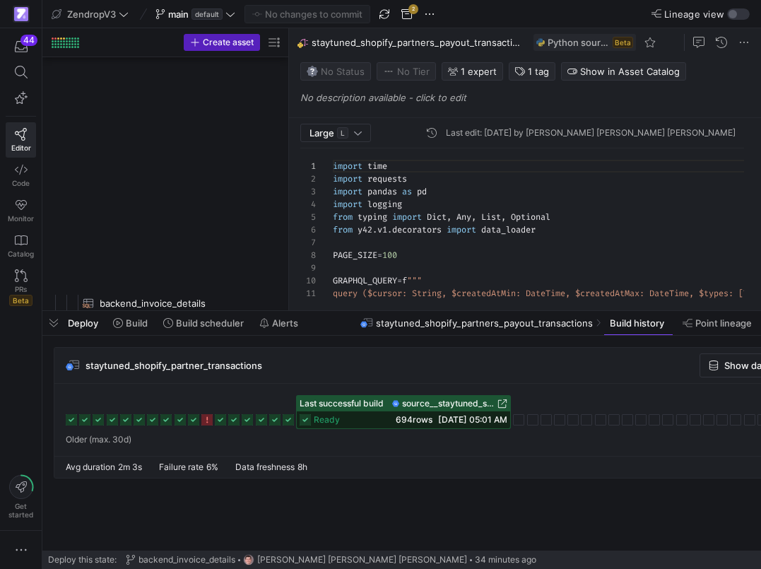
scroll to position [127, 0]
